Goal: Information Seeking & Learning: Learn about a topic

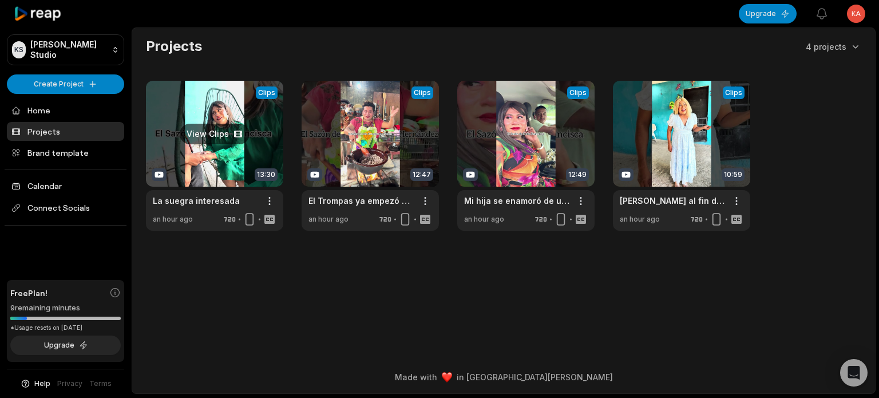
click at [202, 125] on link at bounding box center [214, 156] width 137 height 150
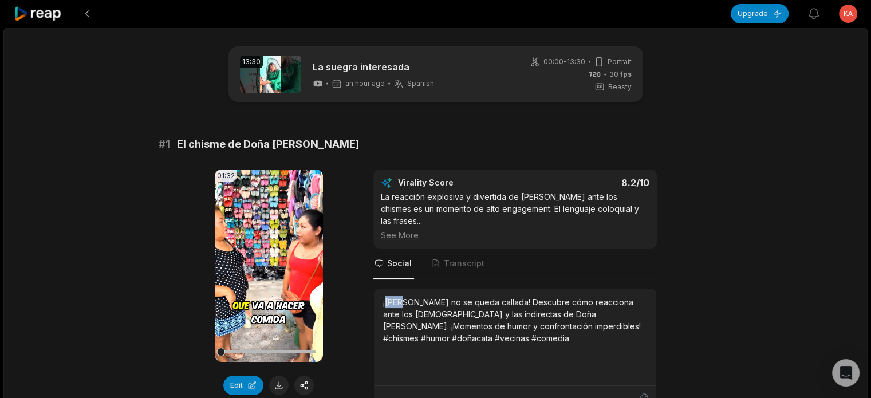
drag, startPoint x: 404, startPoint y: 289, endPoint x: 387, endPoint y: 290, distance: 16.7
click at [387, 296] on div "¡[PERSON_NAME] no se queda callada! Descubre cómo reacciona ante los [DEMOGRAPH…" at bounding box center [515, 320] width 264 height 48
copy div "Doña"
